Goal: Use online tool/utility: Utilize a website feature to perform a specific function

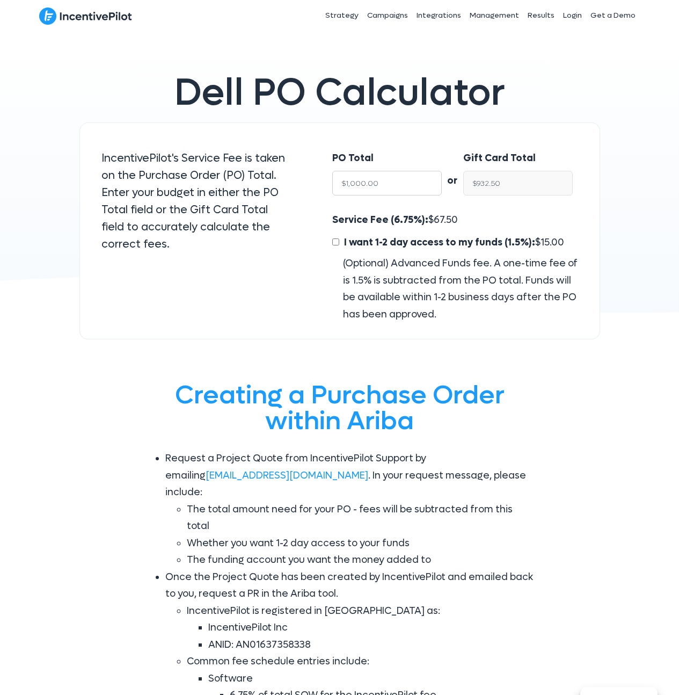
click at [401, 185] on input "$1,000.00" at bounding box center [387, 183] width 110 height 25
type input "$1"
type input "$0.93"
type input "$10"
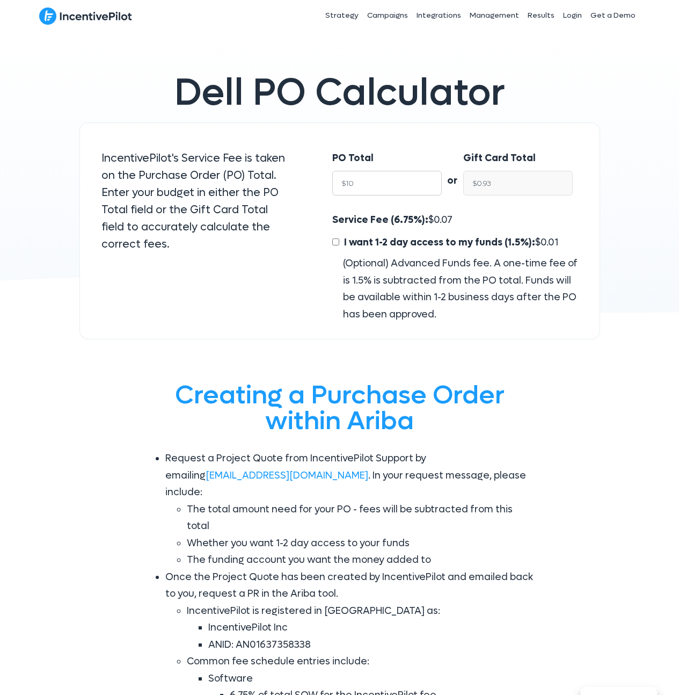
type input "$9.32"
type input "$100"
type input "$93.25"
type input "$1000"
type input "$932.50"
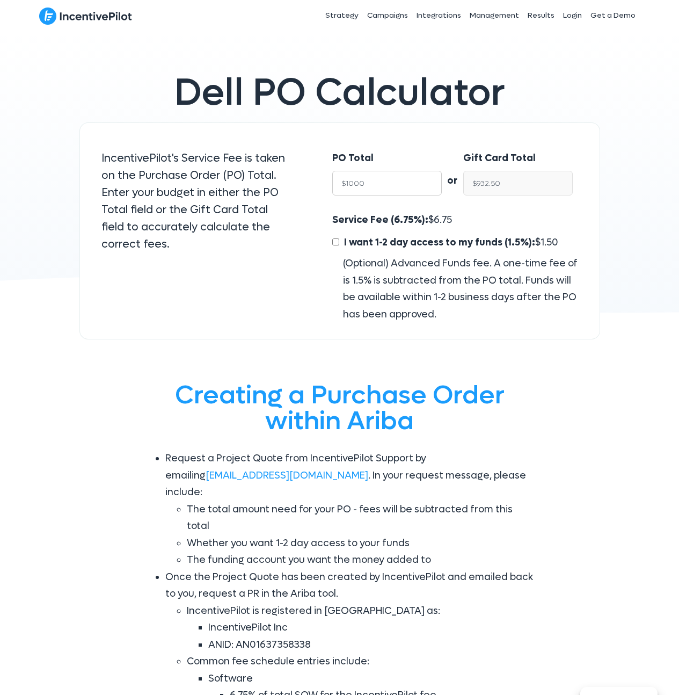
type input "$10000"
type input "$9,325.00"
click at [222, 246] on p "IncentivePilot's Service Fee is taken on the Purchase Order (PO) Total. Enter y…" at bounding box center [195, 201] width 188 height 103
click at [196, 296] on div "IncentivePilot's Service Fee is taken on the Purchase Order (PO) Total. Enter y…" at bounding box center [195, 230] width 232 height 217
click at [511, 184] on input "$9,325.00" at bounding box center [518, 183] width 110 height 25
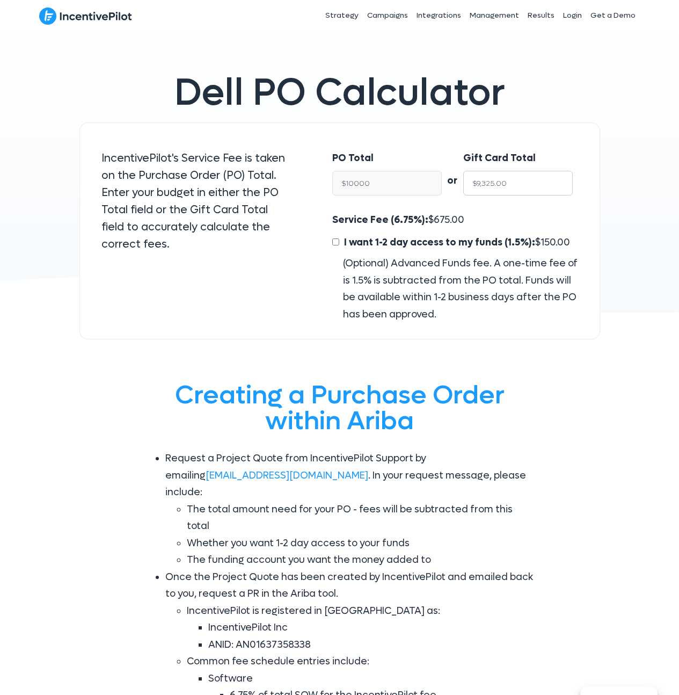
click at [511, 184] on input "$9,325.00" at bounding box center [518, 183] width 110 height 25
type input "$10,000.00"
click at [444, 215] on span "675.00" at bounding box center [449, 220] width 31 height 12
copy span "675.00"
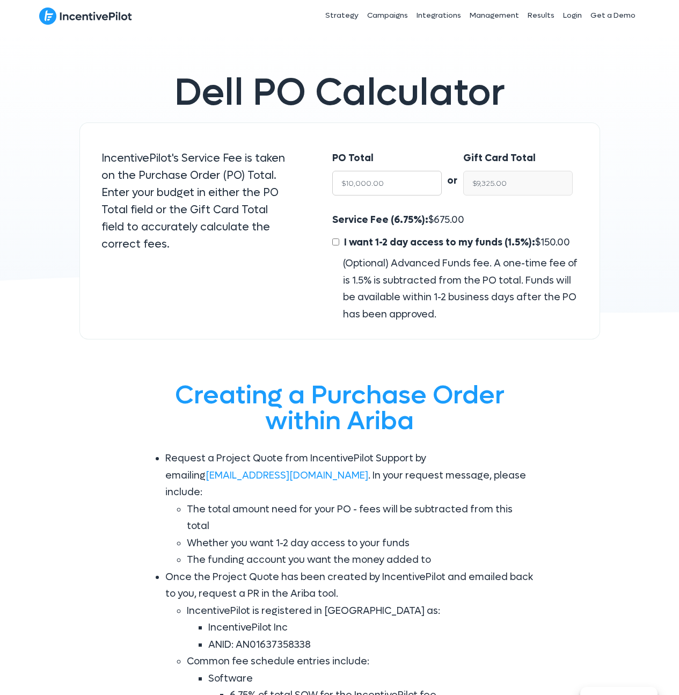
click at [382, 177] on input "$10,000.00" at bounding box center [387, 183] width 110 height 25
click at [383, 179] on input "$10,000.00" at bounding box center [387, 183] width 110 height 25
click at [604, 267] on div "Dell PO Calculator IncentivePilot's Service Fee is taken on the Purchase Order …" at bounding box center [339, 190] width 679 height 319
